Goal: Navigation & Orientation: Browse casually

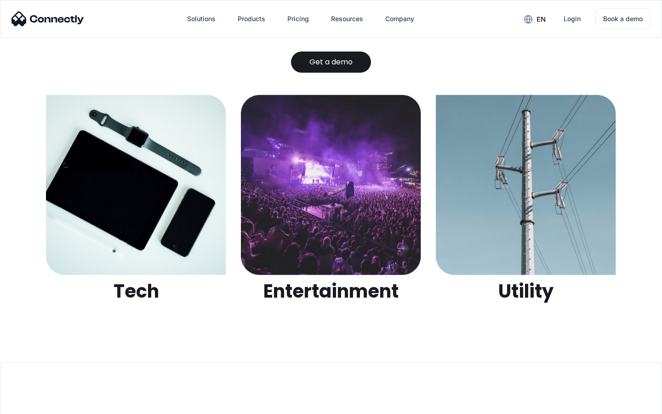
scroll to position [2901, 0]
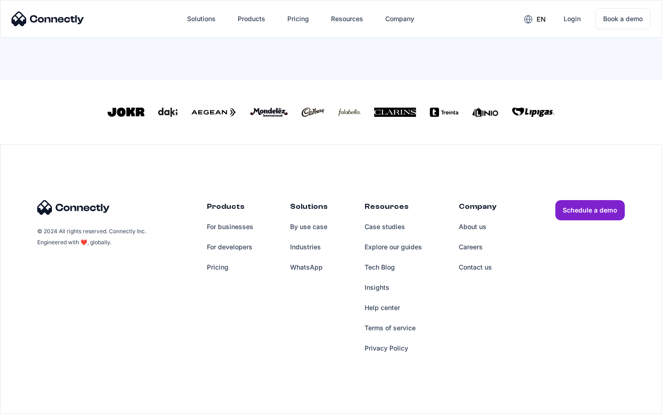
scroll to position [403, 0]
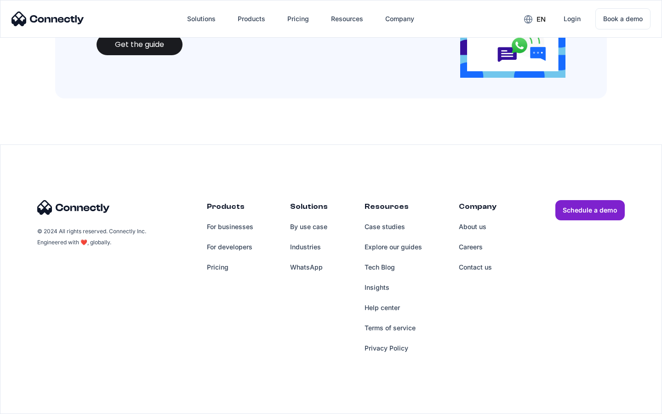
scroll to position [1000, 0]
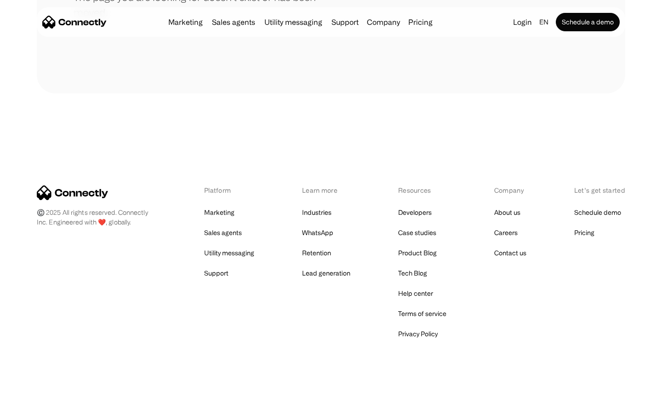
scroll to position [168, 0]
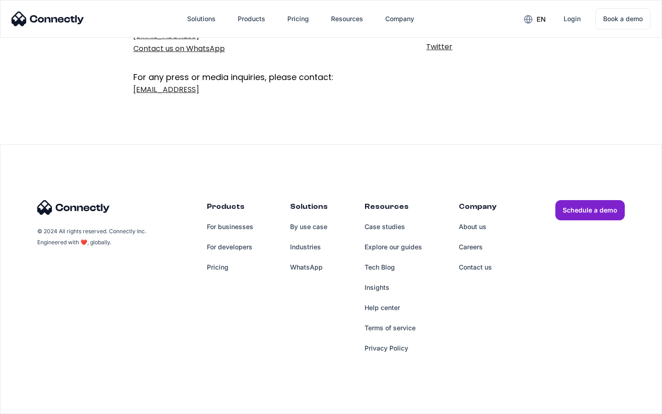
scroll to position [150, 0]
